Goal: Information Seeking & Learning: Learn about a topic

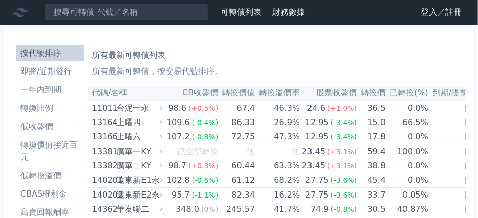
scroll to position [170, 0]
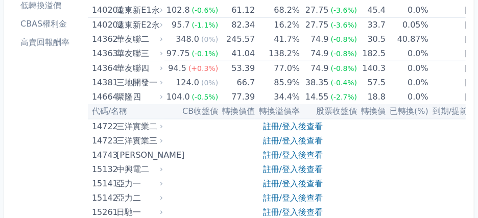
click at [66, 24] on li "CBAS權利金" at bounding box center [49, 24] width 67 height 12
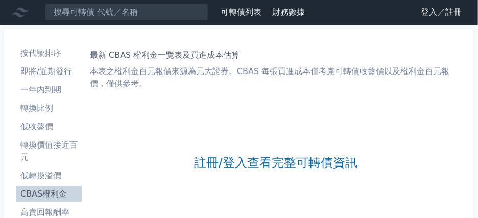
click at [433, 9] on link "登入／註冊" at bounding box center [440, 12] width 57 height 16
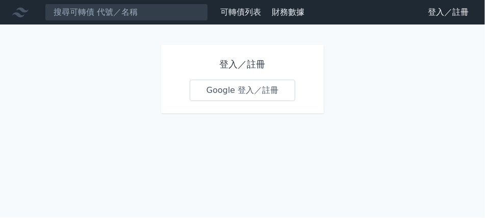
click at [257, 90] on link "Google 登入／註冊" at bounding box center [243, 90] width 106 height 21
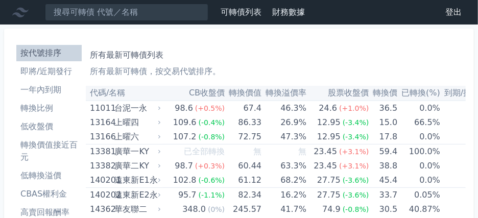
click at [57, 188] on li "CBAS權利金" at bounding box center [48, 194] width 65 height 12
click at [29, 196] on li "CBAS權利金" at bounding box center [48, 194] width 65 height 12
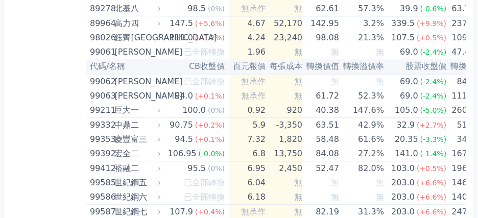
scroll to position [6058, 0]
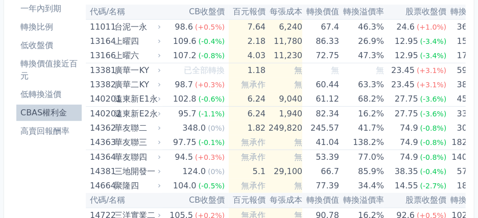
scroll to position [0, 0]
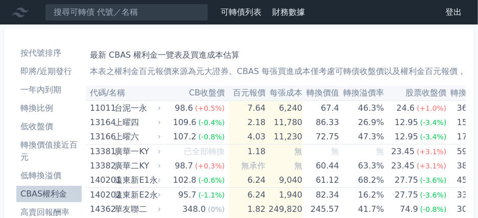
click at [245, 93] on th "百元報價" at bounding box center [247, 93] width 37 height 15
drag, startPoint x: 434, startPoint y: 0, endPoint x: 240, endPoint y: 44, distance: 198.5
drag, startPoint x: 234, startPoint y: 44, endPoint x: 447, endPoint y: 58, distance: 212.8
click at [447, 58] on h1 "最新 CBAS 權利金一覽表及買進成本估算" at bounding box center [276, 55] width 372 height 12
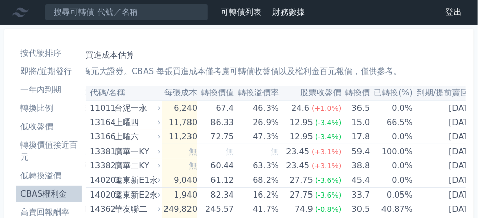
click at [46, 131] on li "低收盤價" at bounding box center [48, 126] width 65 height 12
click at [51, 175] on li "低轉換溢價" at bounding box center [48, 175] width 65 height 12
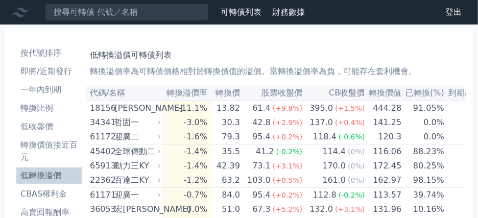
click at [235, 13] on link "可轉債列表" at bounding box center [240, 12] width 41 height 10
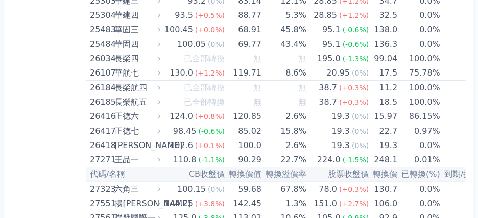
scroll to position [6130, 0]
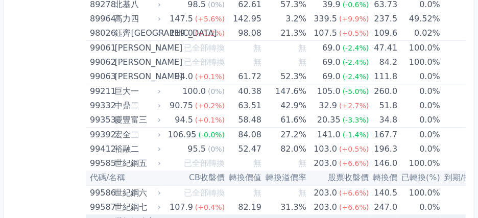
click at [140, 214] on div "世紀鋼八永" at bounding box center [136, 221] width 44 height 14
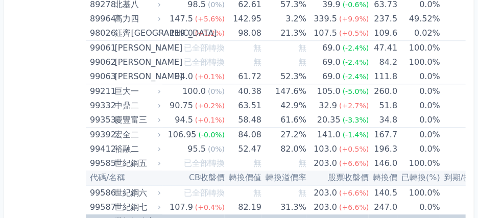
click at [154, 214] on div "世紀鋼八永" at bounding box center [136, 221] width 44 height 14
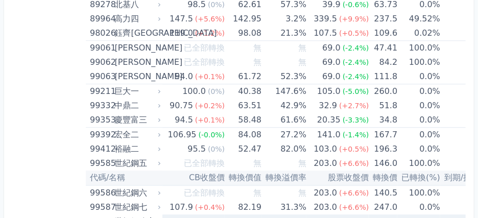
click at [159, 217] on icon at bounding box center [159, 221] width 6 height 6
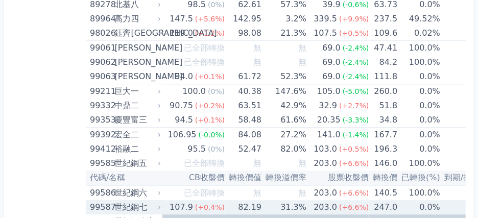
click at [142, 200] on div "世紀鋼七" at bounding box center [136, 207] width 44 height 14
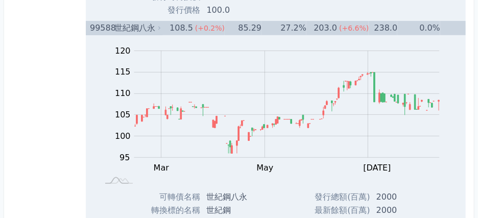
scroll to position [6793, 0]
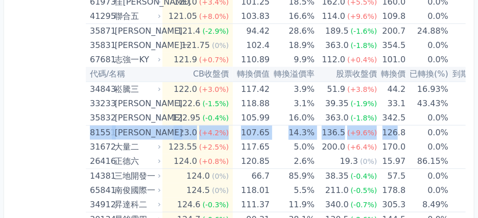
drag, startPoint x: 403, startPoint y: 107, endPoint x: 89, endPoint y: 115, distance: 314.0
click at [89, 126] on tr "81551 [PERSON_NAME] 123.0 (+4.2%) 107.65 14.3% 136.5 (+9.6%) 126.8 0.0% [DATE]" at bounding box center [301, 133] width 431 height 15
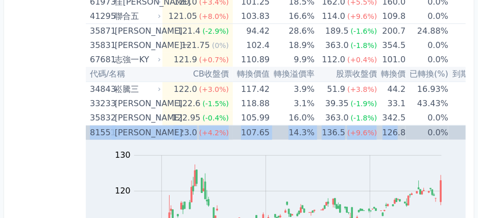
drag, startPoint x: 89, startPoint y: 115, endPoint x: 127, endPoint y: 112, distance: 37.9
click at [127, 126] on div "[PERSON_NAME]" at bounding box center [136, 133] width 44 height 14
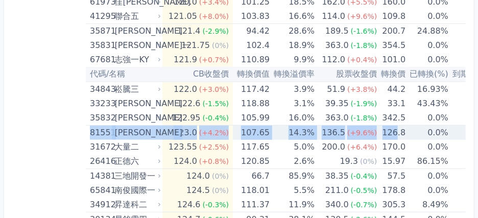
click at [129, 126] on div "[PERSON_NAME]" at bounding box center [136, 133] width 44 height 14
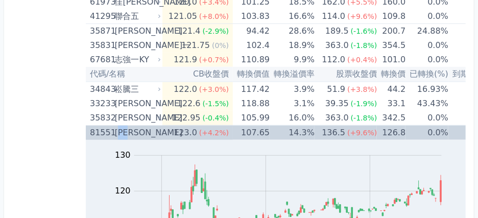
click at [129, 126] on div "[PERSON_NAME]" at bounding box center [136, 133] width 44 height 14
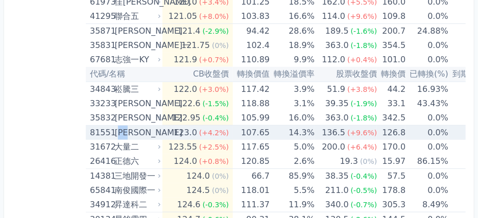
click at [124, 126] on div "[PERSON_NAME]" at bounding box center [136, 133] width 44 height 14
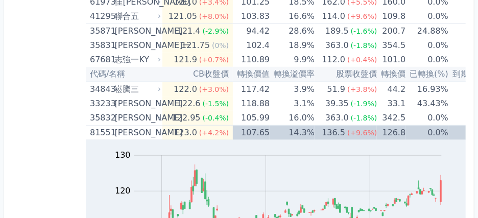
scroll to position [5272, 0]
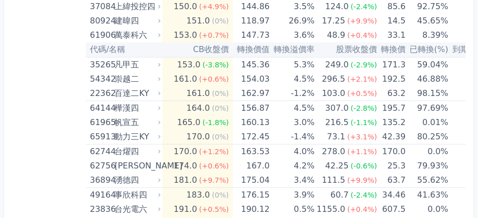
drag, startPoint x: 55, startPoint y: 204, endPoint x: 103, endPoint y: 121, distance: 95.6
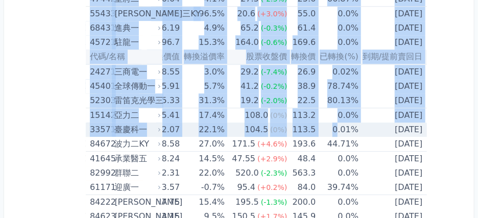
scroll to position [0, 0]
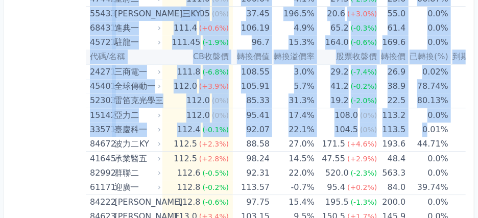
drag, startPoint x: 451, startPoint y: 110, endPoint x: 78, endPoint y: 127, distance: 374.0
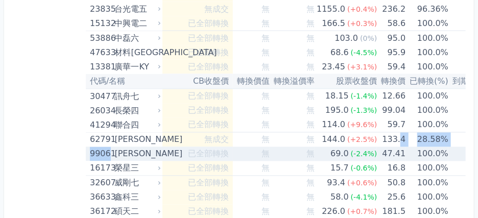
drag, startPoint x: 387, startPoint y: 111, endPoint x: 108, endPoint y: 120, distance: 279.8
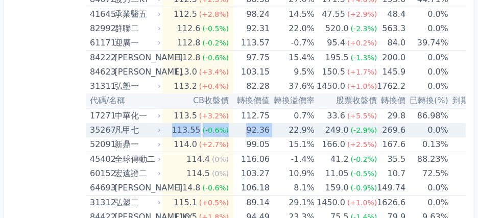
drag, startPoint x: 272, startPoint y: 113, endPoint x: 167, endPoint y: 112, distance: 104.6
click at [167, 123] on tr "35267 凡甲七 113.55 (-0.6%) 92.36 22.9% 249.0 (-2.9%) 269.6 0.0% [DATE]" at bounding box center [301, 130] width 431 height 14
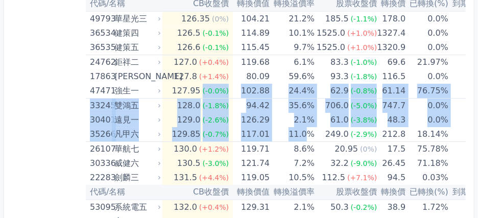
drag, startPoint x: 374, startPoint y: 111, endPoint x: 221, endPoint y: 54, distance: 163.4
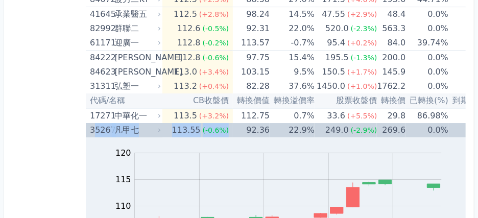
drag, startPoint x: 233, startPoint y: 110, endPoint x: 94, endPoint y: 115, distance: 139.4
click at [94, 123] on tr "35267 凡甲七 113.55 (-0.6%) 92.36 22.9% 249.0 (-2.9%) 269.6 0.0% [DATE]" at bounding box center [301, 130] width 431 height 14
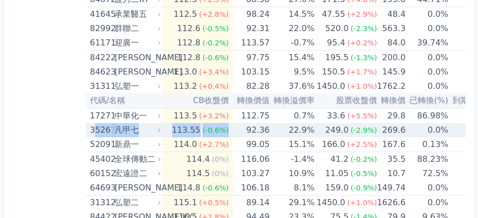
click at [127, 123] on div "凡甲七" at bounding box center [136, 130] width 44 height 14
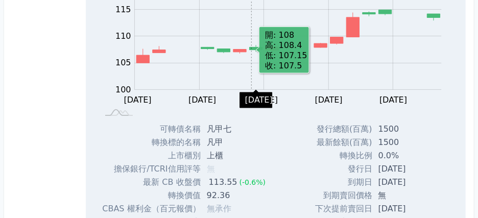
scroll to position [3759, 0]
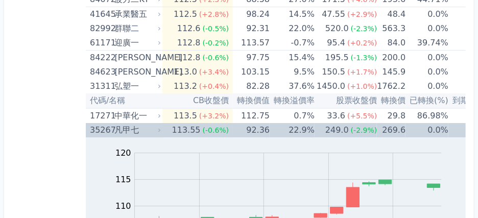
click at [121, 123] on div "凡甲七" at bounding box center [136, 130] width 44 height 14
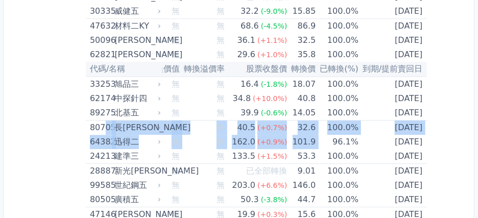
scroll to position [0, 0]
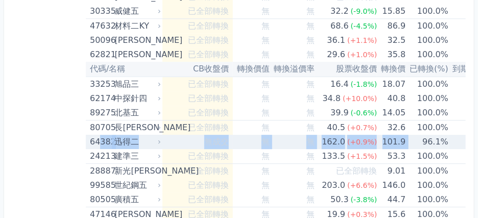
drag, startPoint x: 415, startPoint y: 114, endPoint x: 97, endPoint y: 112, distance: 318.5
click at [96, 135] on tr "64382 迅得二 無成交 無 無 162.0 (+0.9%) 101.9 96.1% [DATE]" at bounding box center [301, 142] width 431 height 14
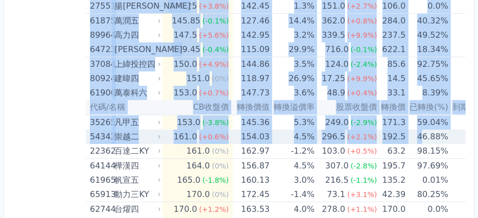
scroll to position [0, 90]
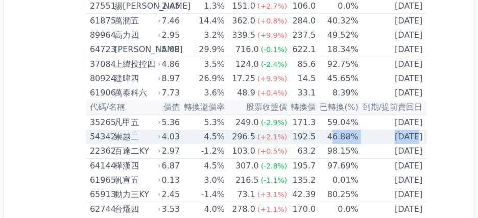
drag, startPoint x: 409, startPoint y: 111, endPoint x: 391, endPoint y: 110, distance: 17.9
click at [390, 130] on tr "54342 [PERSON_NAME] 161.0 (+0.6%) 154.03 4.5% 296.5 (+2.1%) 192.5 46.88% [DATE]" at bounding box center [211, 137] width 431 height 14
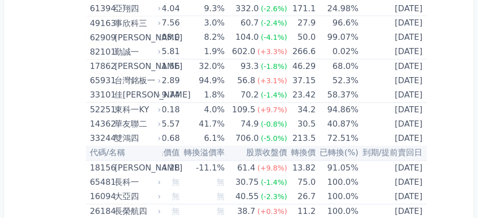
scroll to position [4724, 0]
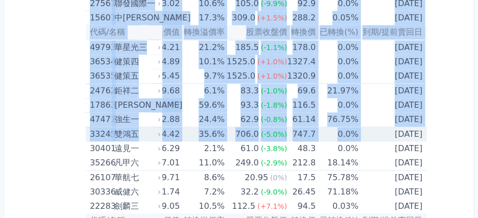
drag, startPoint x: 419, startPoint y: 109, endPoint x: 357, endPoint y: 110, distance: 61.3
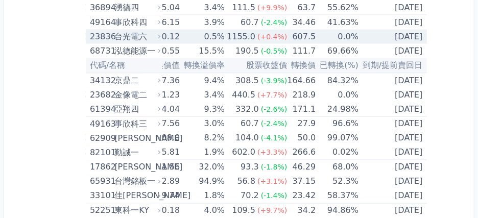
scroll to position [3557, 0]
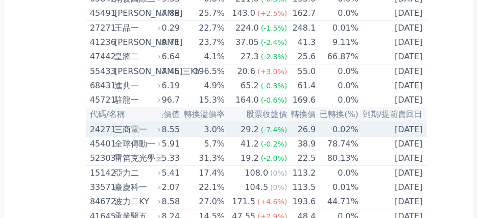
click at [115, 122] on div "三商電一" at bounding box center [136, 129] width 44 height 14
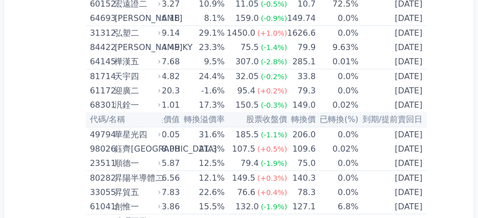
scroll to position [4408, 0]
